Goal: Find contact information: Find contact information

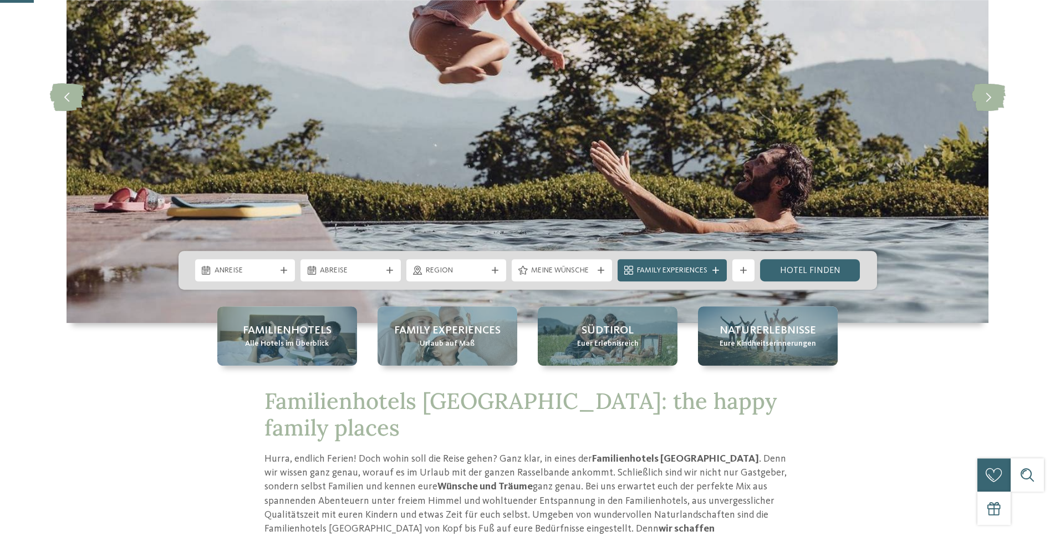
scroll to position [283, 0]
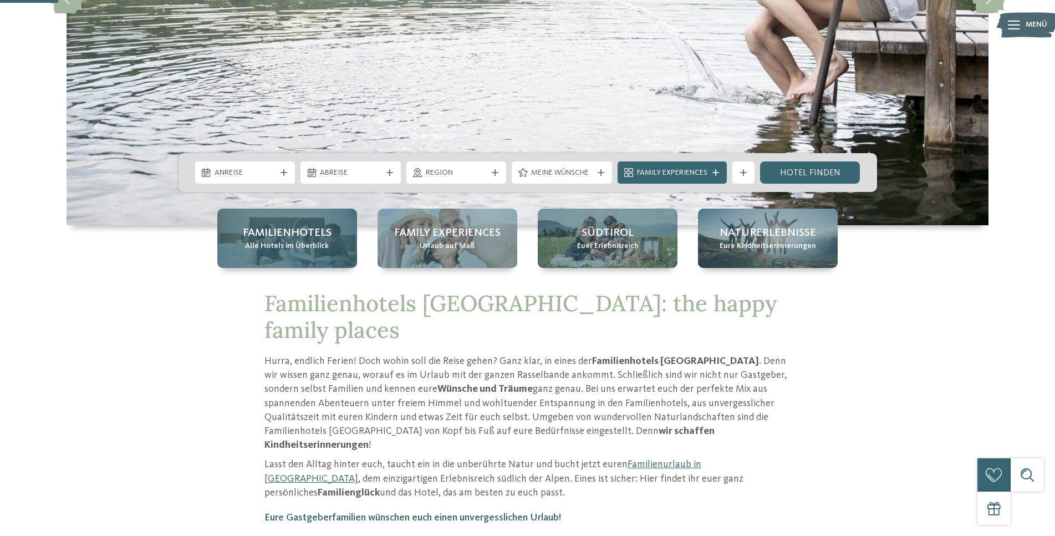
click at [307, 246] on span "Alle Hotels im Überblick" at bounding box center [287, 246] width 84 height 11
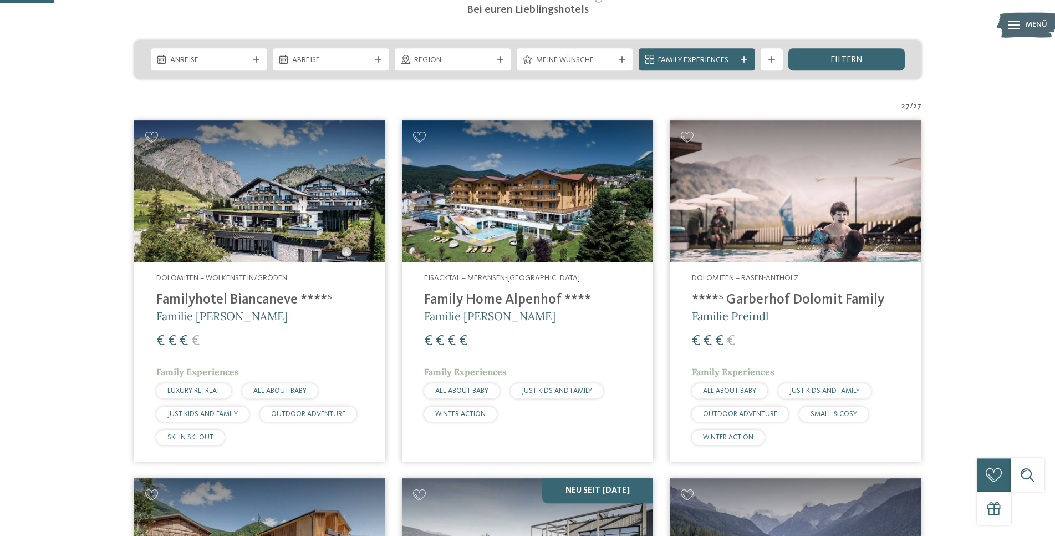
scroll to position [189, 0]
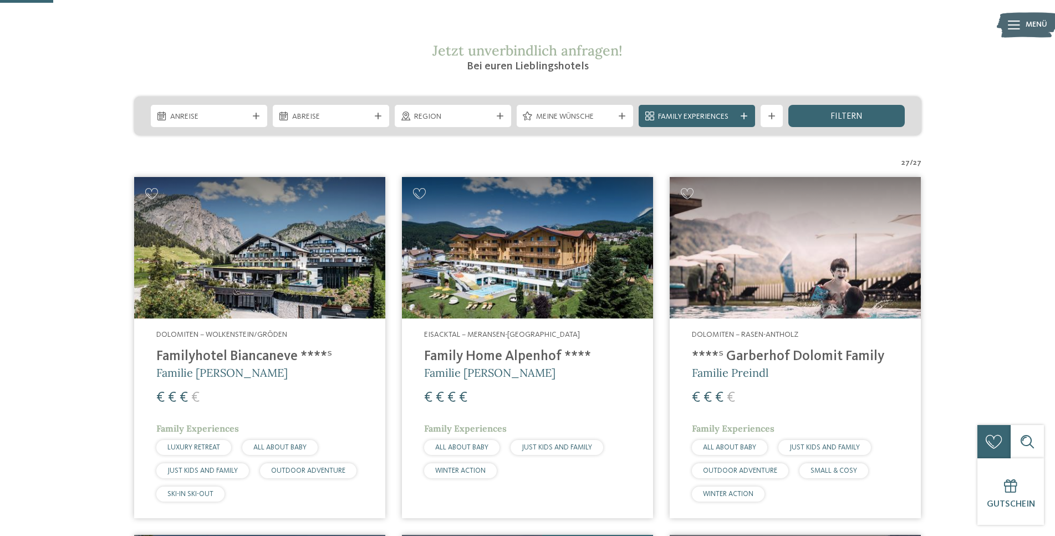
click at [287, 228] on img at bounding box center [259, 247] width 251 height 141
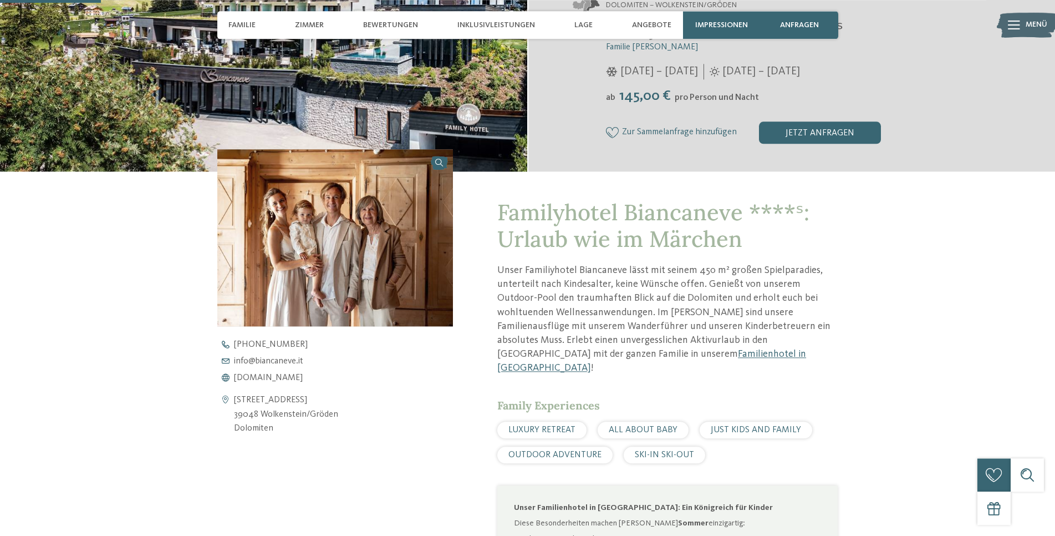
scroll to position [283, 0]
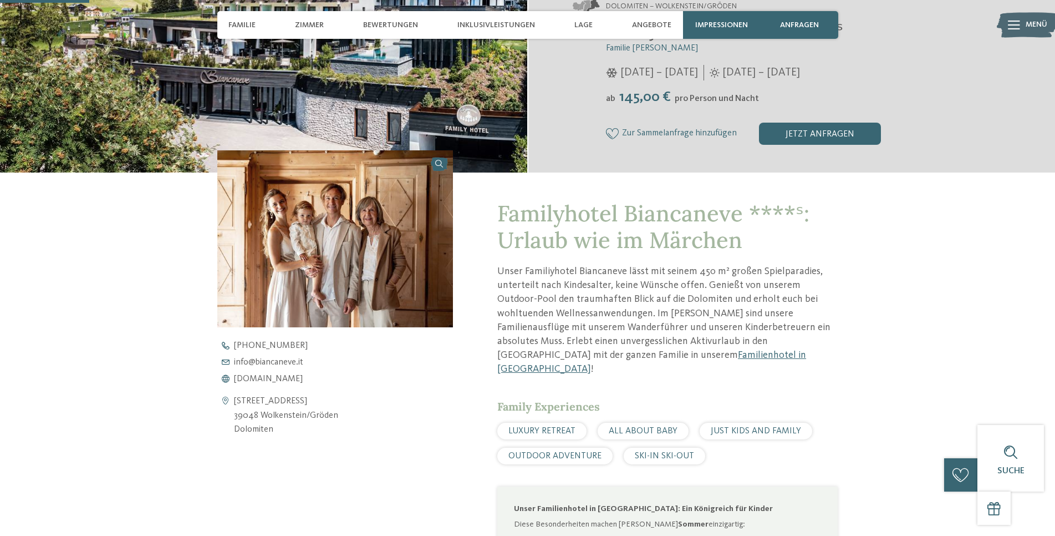
drag, startPoint x: 287, startPoint y: 430, endPoint x: 231, endPoint y: 407, distance: 60.4
click at [231, 407] on div "Cirstraße 36 39048 Wolkenstein/Gröden Dolomiten" at bounding box center [335, 415] width 236 height 43
copy div "Cirstraße 36 39048 Wolkenstein/Gröden Dolomiten"
